Goal: Information Seeking & Learning: Learn about a topic

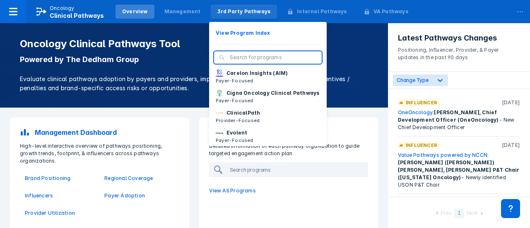
click at [238, 14] on div "3rd Party Pathways" at bounding box center [243, 11] width 53 height 7
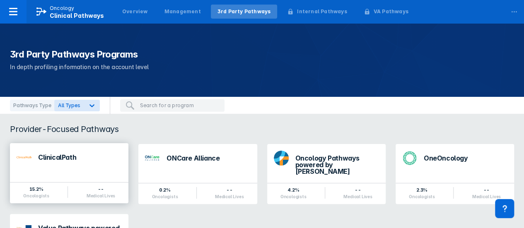
click at [77, 159] on div "ClinicalPath" at bounding box center [80, 157] width 84 height 7
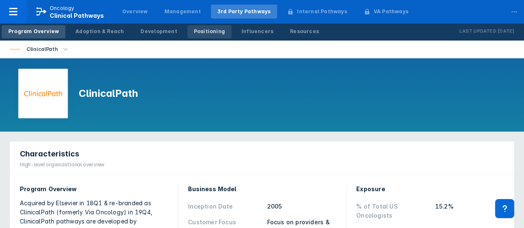
click at [205, 36] on link "Positioning" at bounding box center [209, 31] width 44 height 13
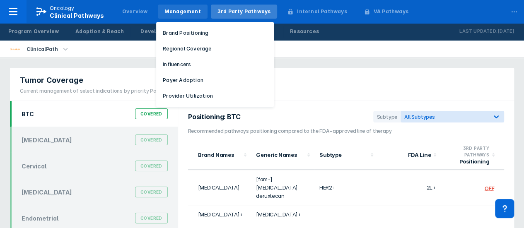
click at [172, 15] on div "Management" at bounding box center [183, 12] width 50 height 14
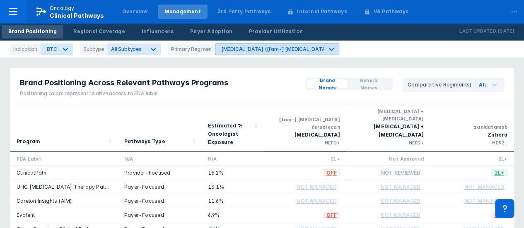
click at [326, 49] on div at bounding box center [331, 49] width 15 height 15
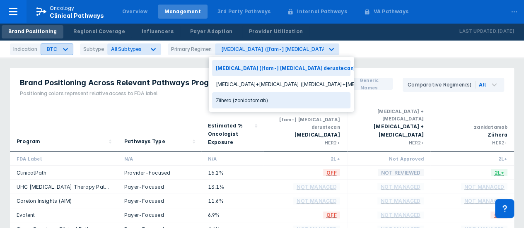
click at [69, 51] on div at bounding box center [65, 49] width 15 height 15
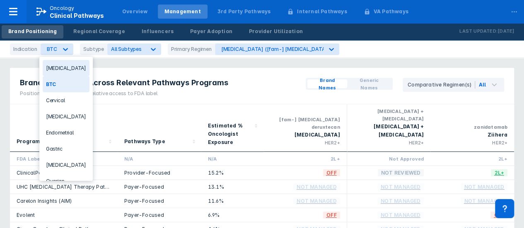
click at [71, 70] on div "[MEDICAL_DATA]" at bounding box center [66, 68] width 47 height 16
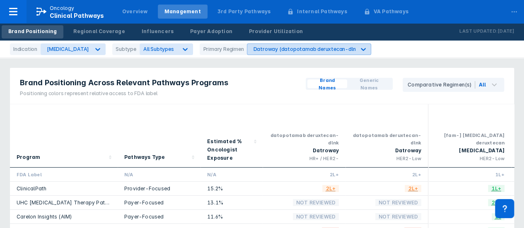
click at [359, 45] on icon at bounding box center [363, 49] width 8 height 8
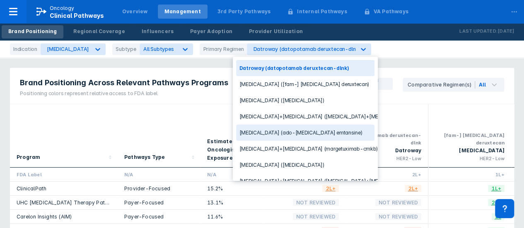
click at [301, 134] on div "[MEDICAL_DATA] (ado-[MEDICAL_DATA] emtansine)" at bounding box center [305, 133] width 138 height 16
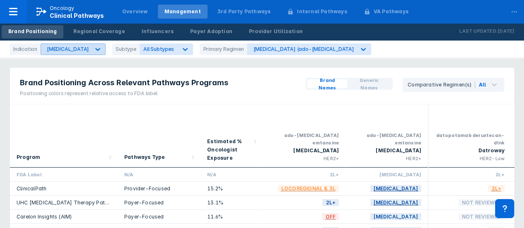
click at [94, 46] on icon at bounding box center [98, 49] width 8 height 8
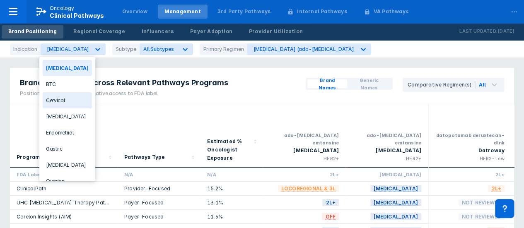
click at [72, 97] on div "Cervical" at bounding box center [67, 100] width 49 height 16
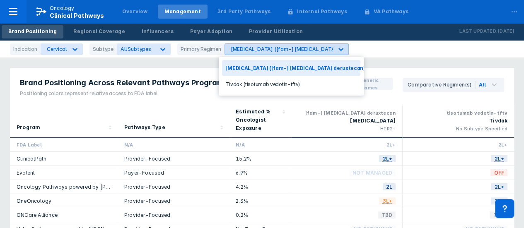
click at [296, 51] on div "[MEDICAL_DATA] ([fam-] [MEDICAL_DATA] deruxtecan)" at bounding box center [299, 49] width 137 height 6
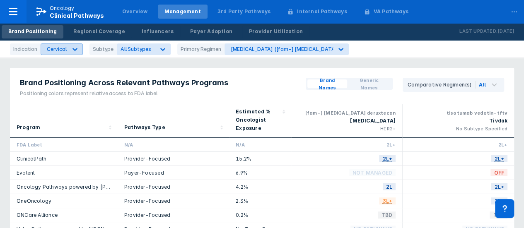
click at [75, 45] on icon at bounding box center [75, 49] width 8 height 8
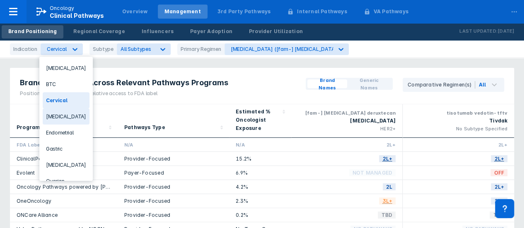
click at [75, 113] on div "[MEDICAL_DATA]" at bounding box center [66, 117] width 47 height 16
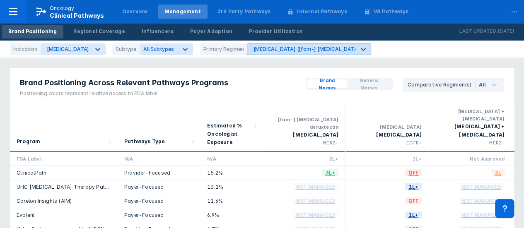
click at [335, 46] on div "[MEDICAL_DATA] ([fam-] [MEDICAL_DATA] deruxtecan)" at bounding box center [301, 49] width 108 height 11
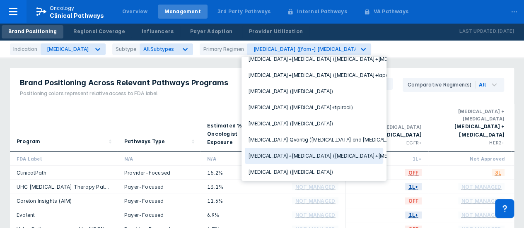
scroll to position [71, 0]
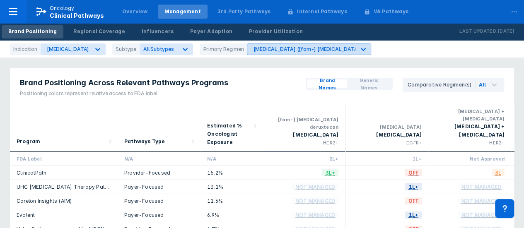
click at [302, 48] on div "[MEDICAL_DATA] ([fam-] [MEDICAL_DATA] deruxtecan)" at bounding box center [321, 49] width 137 height 6
drag, startPoint x: 308, startPoint y: 40, endPoint x: 308, endPoint y: 46, distance: 5.4
click at [308, 40] on div "Brand Positioning Regional Coverage Influencers Payer Adoption Provider Utiliza…" at bounding box center [262, 31] width 524 height 17
click at [308, 46] on div "[MEDICAL_DATA] ([fam-] [MEDICAL_DATA] deruxtecan)" at bounding box center [321, 49] width 137 height 6
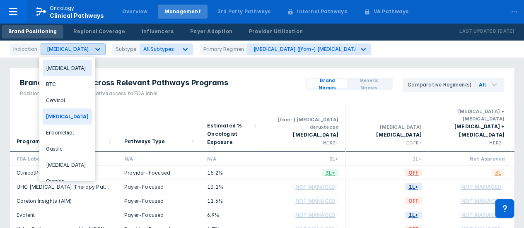
click at [98, 51] on icon at bounding box center [98, 49] width 8 height 8
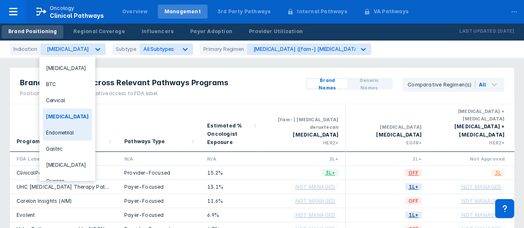
click at [79, 129] on div "Endometrial" at bounding box center [67, 133] width 49 height 16
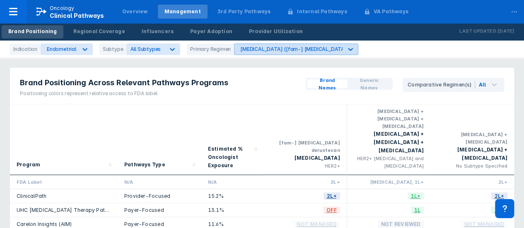
click at [274, 51] on div "[MEDICAL_DATA] ([fam-] [MEDICAL_DATA] deruxtecan)" at bounding box center [308, 49] width 137 height 6
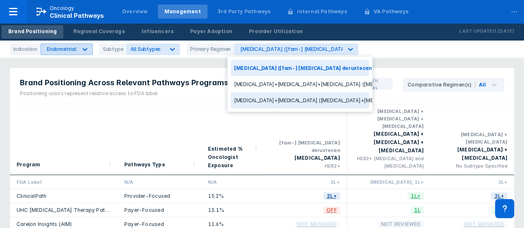
click at [77, 53] on div at bounding box center [84, 49] width 15 height 15
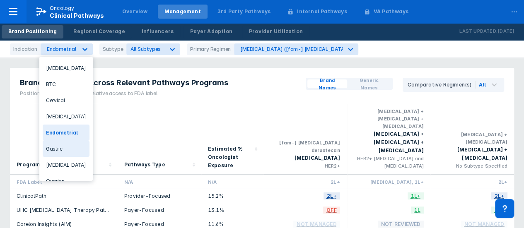
click at [71, 143] on div "Gastric" at bounding box center [66, 149] width 47 height 16
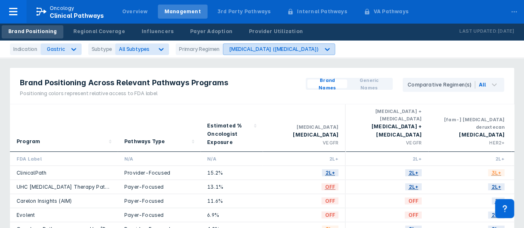
click at [268, 49] on div "[MEDICAL_DATA] ([MEDICAL_DATA])" at bounding box center [273, 49] width 89 height 6
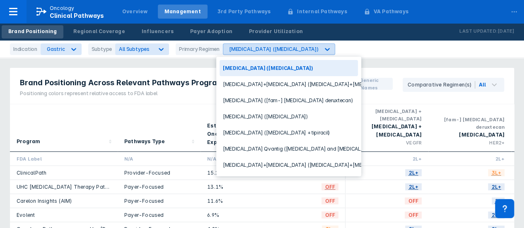
click at [325, 48] on icon at bounding box center [327, 49] width 5 height 3
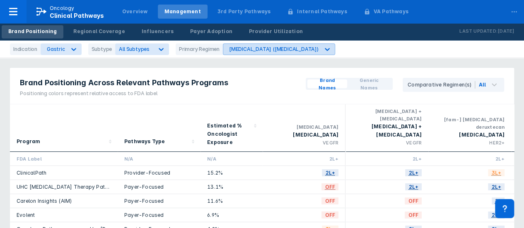
click at [323, 49] on icon at bounding box center [327, 49] width 8 height 8
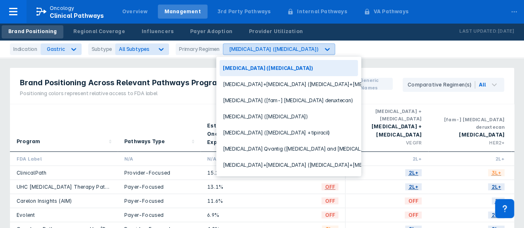
click at [323, 49] on icon at bounding box center [327, 49] width 8 height 8
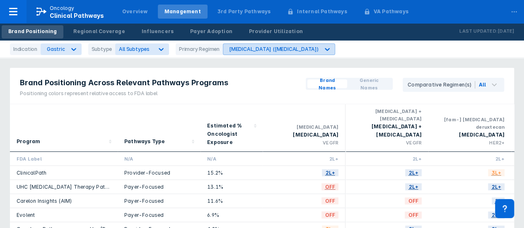
click at [325, 48] on icon at bounding box center [327, 49] width 5 height 3
click at [273, 50] on div "[MEDICAL_DATA] ([MEDICAL_DATA])" at bounding box center [273, 49] width 89 height 6
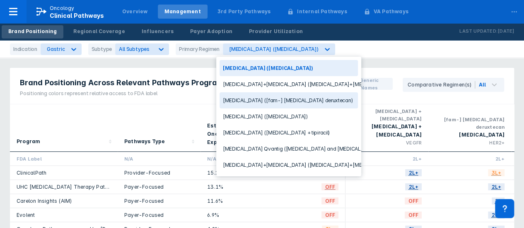
click at [277, 101] on div "[MEDICAL_DATA] ([fam-] [MEDICAL_DATA] deruxtecan)" at bounding box center [289, 100] width 138 height 16
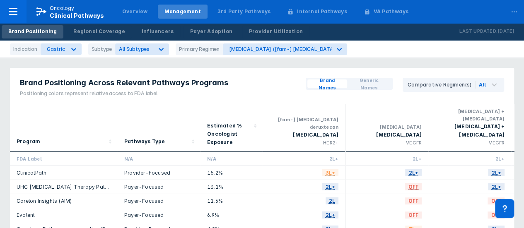
click at [244, 90] on div "Brand Positioning Across Relevant Pathways Programs Positioning colors represen…" at bounding box center [262, 86] width 504 height 36
click at [66, 51] on div at bounding box center [73, 49] width 15 height 15
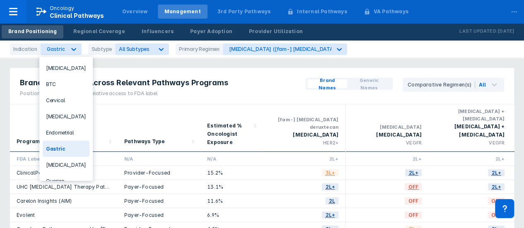
scroll to position [24, 0]
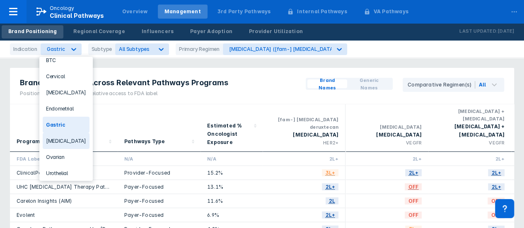
click at [75, 138] on div "[MEDICAL_DATA]" at bounding box center [66, 141] width 47 height 16
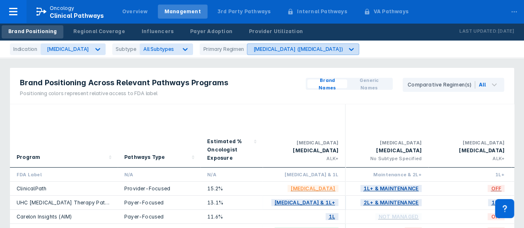
click at [344, 54] on div at bounding box center [351, 49] width 15 height 15
click at [347, 48] on icon at bounding box center [351, 49] width 8 height 8
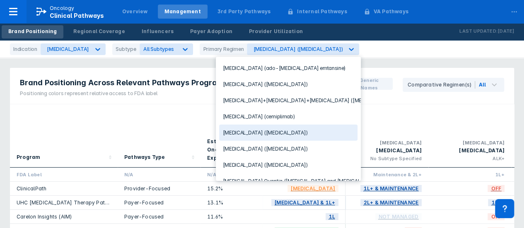
scroll to position [124, 0]
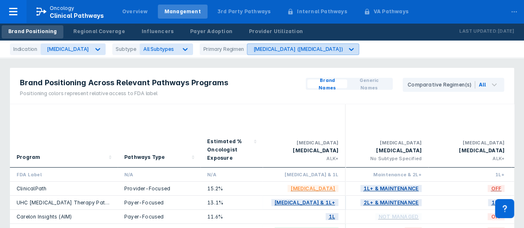
click at [253, 51] on div "[MEDICAL_DATA] ([MEDICAL_DATA])" at bounding box center [297, 49] width 89 height 6
click at [260, 50] on div "[MEDICAL_DATA] ([MEDICAL_DATA])" at bounding box center [297, 49] width 89 height 6
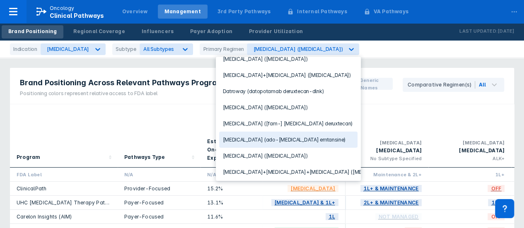
scroll to position [83, 0]
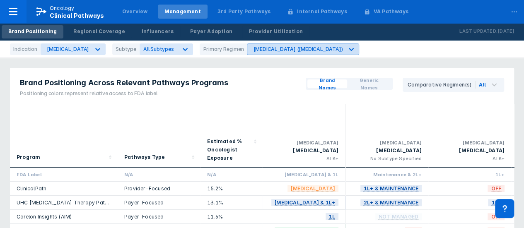
click at [347, 51] on icon at bounding box center [351, 49] width 8 height 8
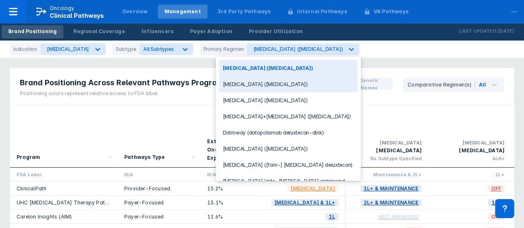
click at [286, 84] on div "[MEDICAL_DATA] ([MEDICAL_DATA])" at bounding box center [288, 84] width 138 height 16
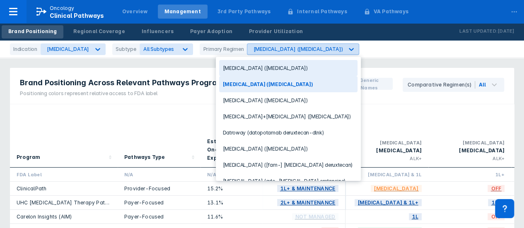
click at [347, 51] on icon at bounding box center [351, 49] width 8 height 8
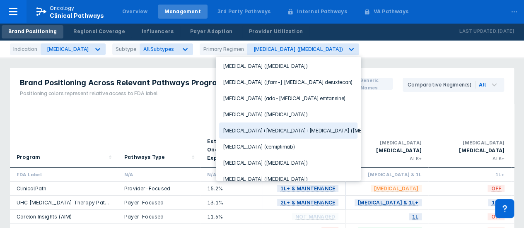
scroll to position [124, 0]
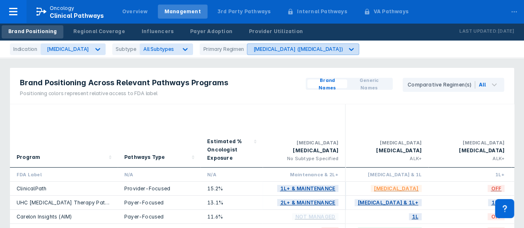
click at [253, 50] on div "[MEDICAL_DATA] ([MEDICAL_DATA])" at bounding box center [297, 49] width 89 height 6
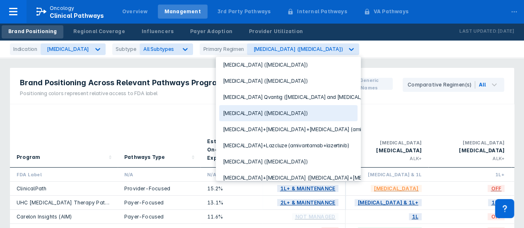
scroll to position [207, 0]
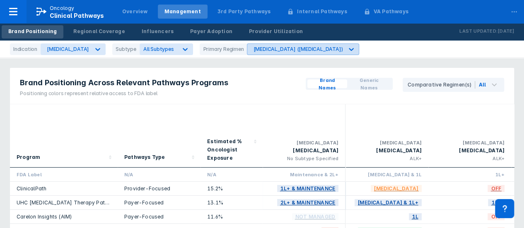
click at [247, 53] on div "[MEDICAL_DATA] ([MEDICAL_DATA])" at bounding box center [295, 49] width 96 height 11
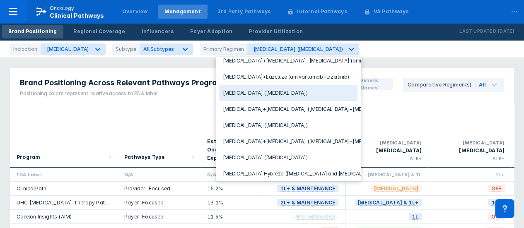
scroll to position [266, 0]
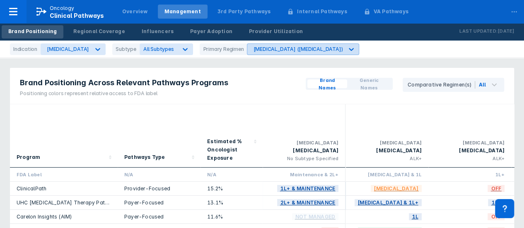
click at [344, 55] on div at bounding box center [351, 49] width 15 height 15
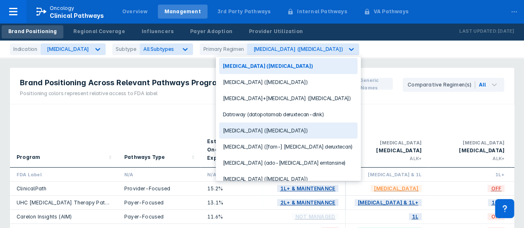
scroll to position [0, 0]
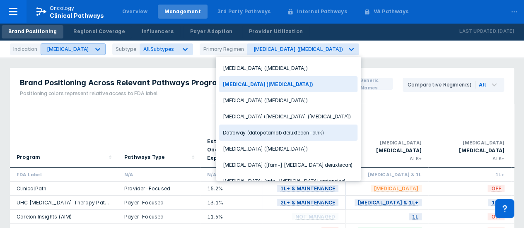
click at [90, 50] on div at bounding box center [97, 49] width 15 height 15
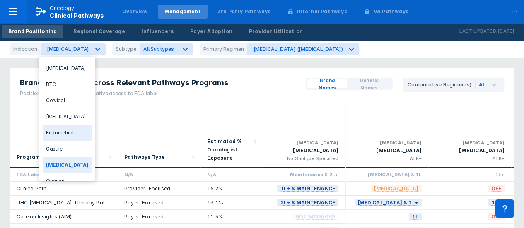
scroll to position [24, 0]
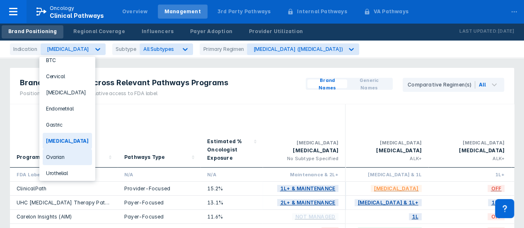
click at [68, 150] on div "Ovarian" at bounding box center [67, 157] width 49 height 16
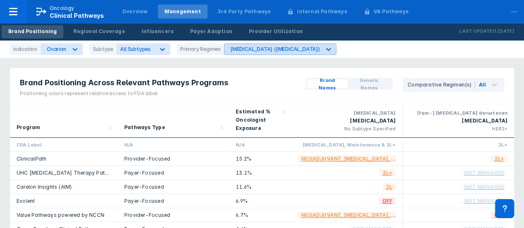
click at [263, 49] on div "[MEDICAL_DATA] ([MEDICAL_DATA])" at bounding box center [274, 49] width 89 height 6
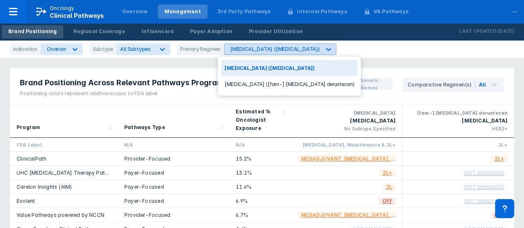
click at [267, 48] on div "[MEDICAL_DATA] ([MEDICAL_DATA])" at bounding box center [274, 49] width 89 height 6
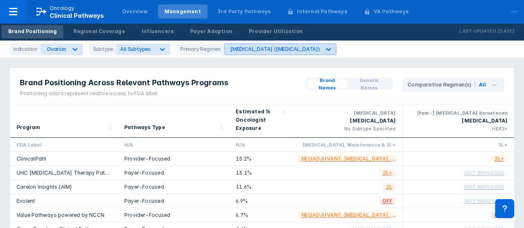
click at [241, 53] on div "[MEDICAL_DATA] ([MEDICAL_DATA])" at bounding box center [272, 49] width 96 height 11
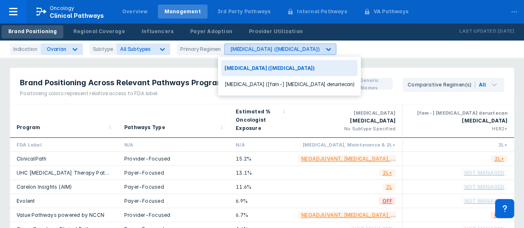
click at [244, 51] on div "[MEDICAL_DATA] ([MEDICAL_DATA])" at bounding box center [274, 49] width 89 height 6
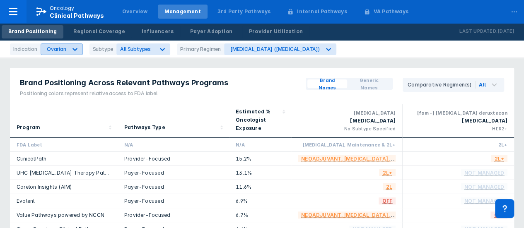
click at [64, 49] on div "Ovarian" at bounding box center [54, 49] width 26 height 11
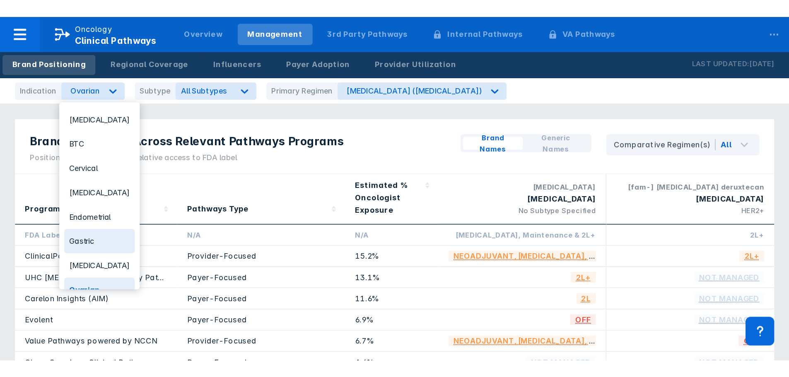
scroll to position [24, 0]
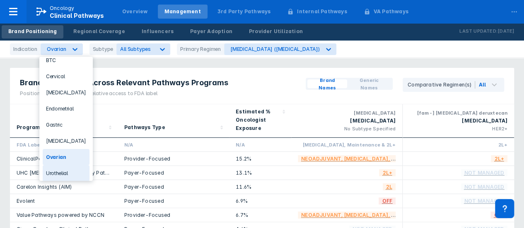
click at [57, 169] on div "Urothelial" at bounding box center [66, 173] width 47 height 16
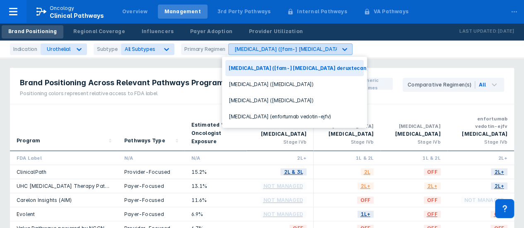
click at [271, 53] on div "[MEDICAL_DATA] ([fam-] [MEDICAL_DATA] deruxtecan)" at bounding box center [283, 49] width 108 height 11
click at [316, 52] on div "[MEDICAL_DATA] ([fam-] [MEDICAL_DATA] deruxtecan)" at bounding box center [302, 49] width 137 height 6
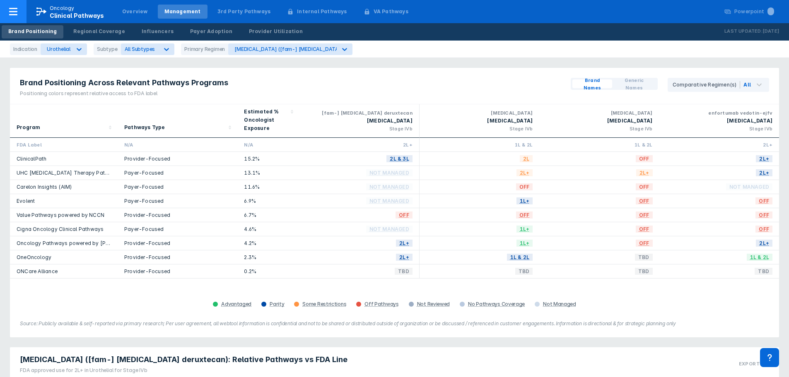
click at [19, 14] on div at bounding box center [13, 11] width 27 height 23
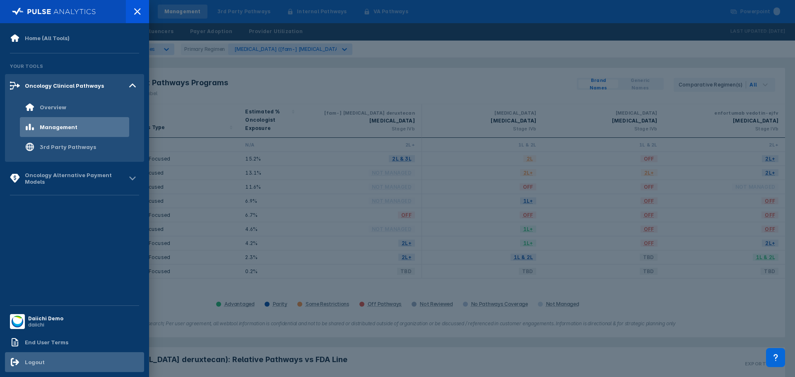
click at [38, 228] on div "Logout" at bounding box center [35, 362] width 20 height 7
